Goal: Task Accomplishment & Management: Complete application form

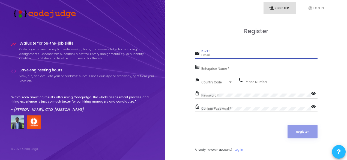
click at [205, 57] on input "Email *" at bounding box center [260, 56] width 116 height 4
type input "[EMAIL_ADDRESS][DOMAIN_NAME]"
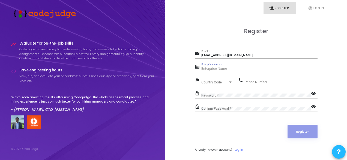
click at [219, 70] on input "Enterprise Name *" at bounding box center [260, 69] width 116 height 4
type input "Payoneer"
click at [218, 80] on div "Country Code Country Code" at bounding box center [218, 81] width 32 height 8
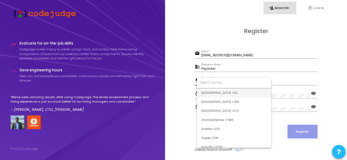
click at [218, 80] on input at bounding box center [234, 82] width 69 height 5
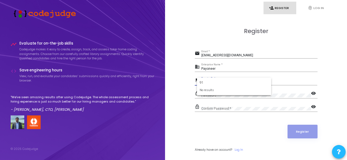
type input "91"
click at [216, 85] on form "91 No results" at bounding box center [234, 87] width 74 height 18
click at [220, 74] on div at bounding box center [173, 80] width 347 height 160
click at [221, 81] on div "Country Code" at bounding box center [215, 82] width 27 height 3
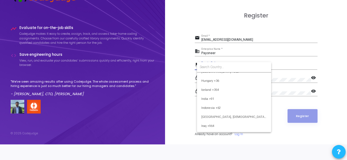
scroll to position [836, 0]
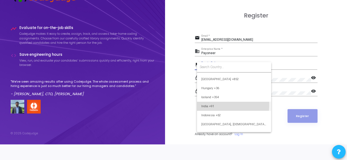
click at [210, 104] on span "India +91" at bounding box center [235, 106] width 66 height 9
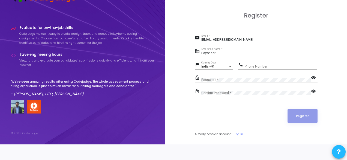
click at [256, 63] on div "Phone Number" at bounding box center [281, 65] width 73 height 8
type input "8858913112"
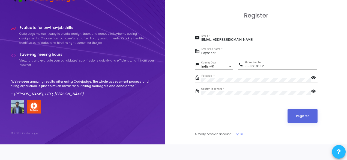
click at [312, 75] on mat-icon "visibility" at bounding box center [314, 78] width 7 height 7
click at [313, 89] on mat-icon "visibility" at bounding box center [314, 91] width 7 height 7
click at [314, 77] on mat-icon "visibility_off" at bounding box center [314, 78] width 7 height 7
click at [313, 90] on mat-icon "visibility_off" at bounding box center [314, 91] width 7 height 7
click at [305, 113] on button "Register" at bounding box center [303, 116] width 30 height 14
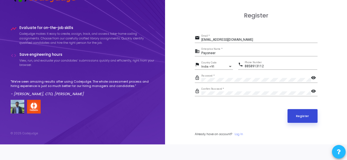
click at [305, 113] on button "Register" at bounding box center [303, 116] width 30 height 14
click at [308, 114] on button "Register" at bounding box center [303, 116] width 30 height 14
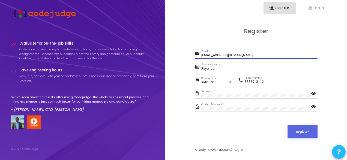
click at [245, 55] on input "[EMAIL_ADDRESS][DOMAIN_NAME]" at bounding box center [260, 56] width 116 height 4
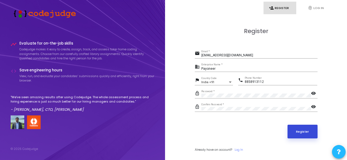
click at [303, 127] on button "Register" at bounding box center [303, 132] width 30 height 14
